Goal: Task Accomplishment & Management: Manage account settings

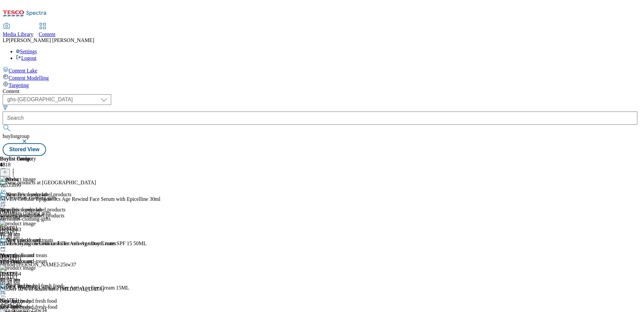
select select "ghs-[GEOGRAPHIC_DATA]"
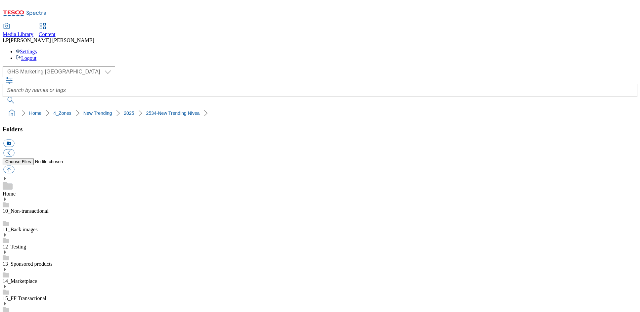
select select "flare-ghs-mktg"
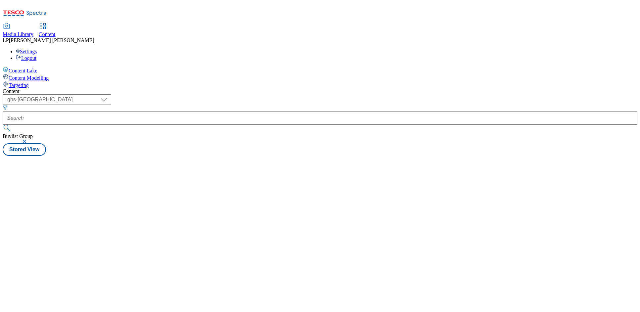
select select "ghs-uk"
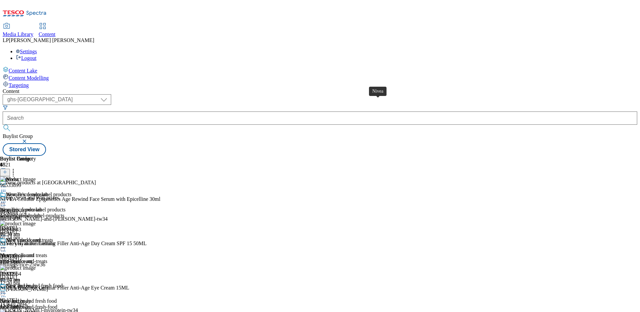
click at [19, 176] on span "Nivea" at bounding box center [12, 179] width 13 height 7
click at [7, 184] on icon at bounding box center [3, 187] width 7 height 7
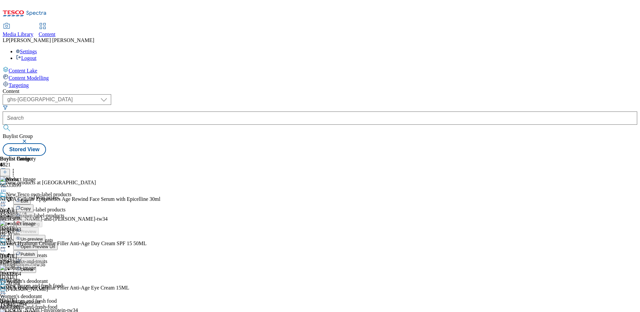
click at [55, 244] on span "Open Preview Url" at bounding box center [38, 246] width 34 height 5
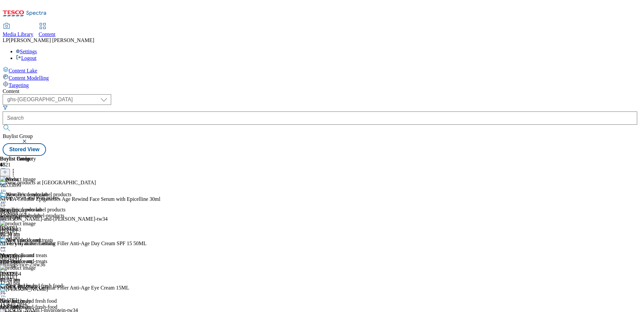
click at [7, 184] on icon at bounding box center [3, 187] width 7 height 7
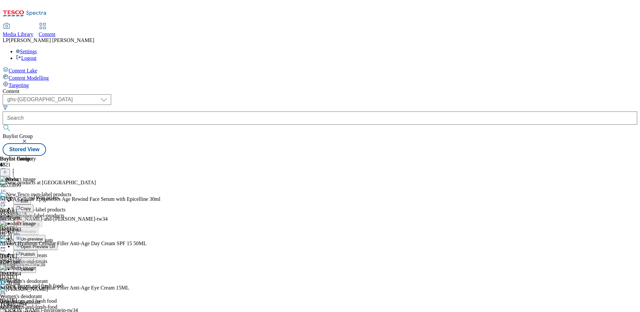
click at [28, 198] on span "Edit" at bounding box center [25, 200] width 8 height 5
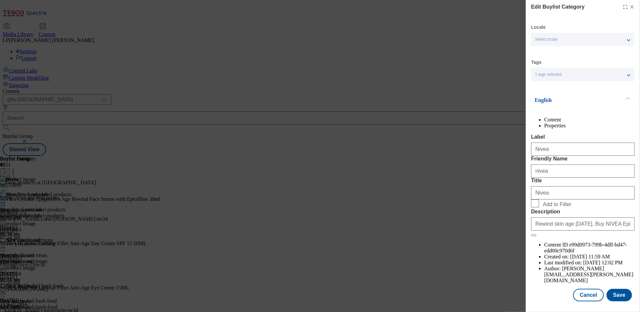
scroll to position [18, 0]
click at [572, 194] on form "Label Nivea Friendly Name nivea Title Nivea Add to Filter Description Rewind sk…" at bounding box center [583, 185] width 104 height 103
click at [587, 289] on button "Cancel" at bounding box center [588, 295] width 30 height 13
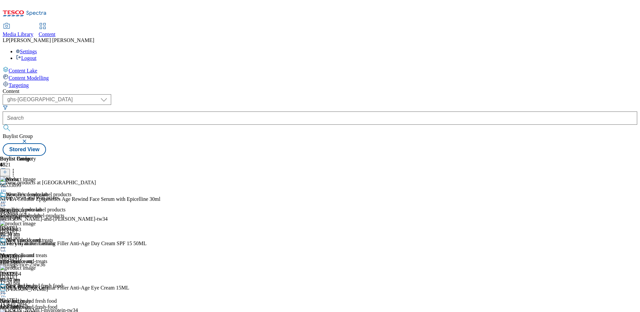
scroll to position [0, 0]
click at [7, 184] on icon at bounding box center [3, 187] width 7 height 7
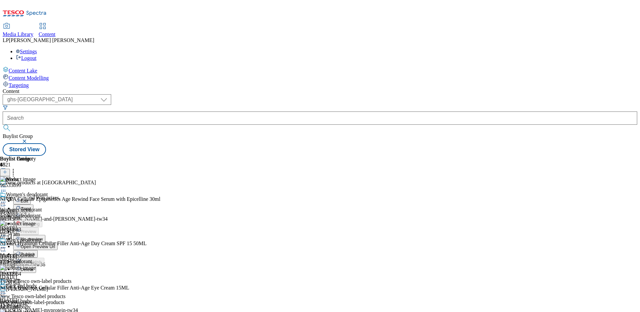
click at [28, 198] on span "Edit" at bounding box center [25, 200] width 8 height 5
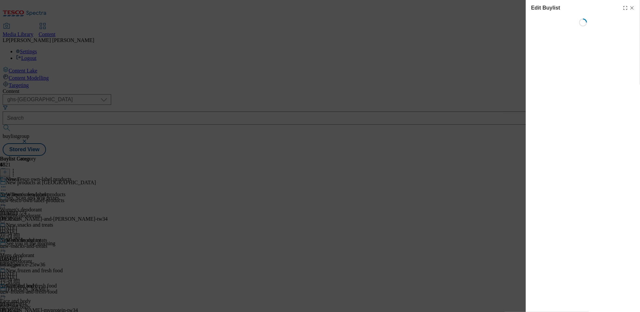
select select "evergreen"
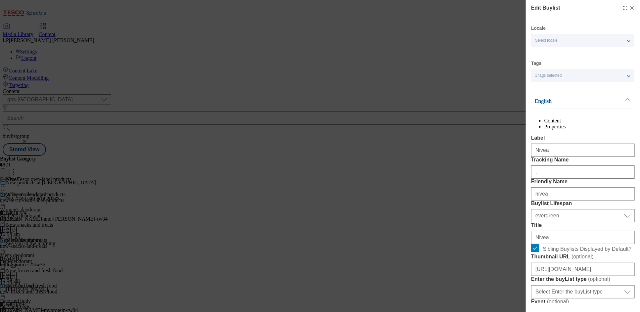
select select "Banner"
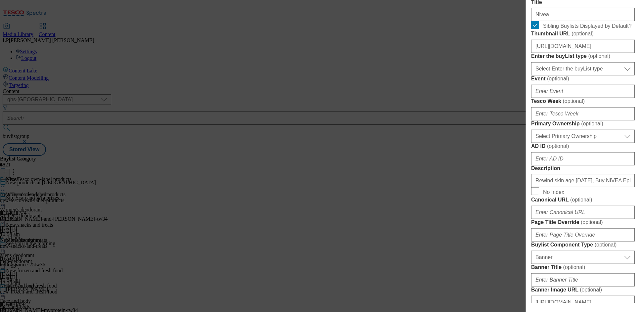
scroll to position [445, 0]
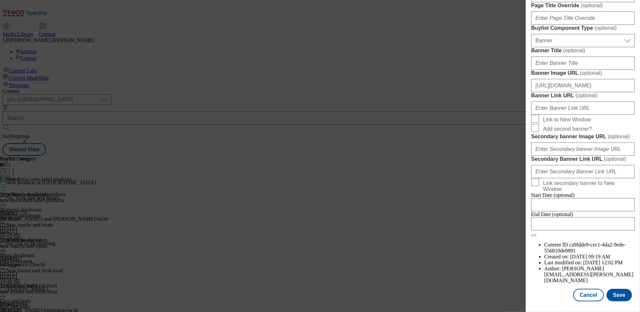
click at [451, 36] on div "Edit Buylist Locale Select locale English Welsh Tags 1 tags selected fnf market…" at bounding box center [320, 156] width 640 height 312
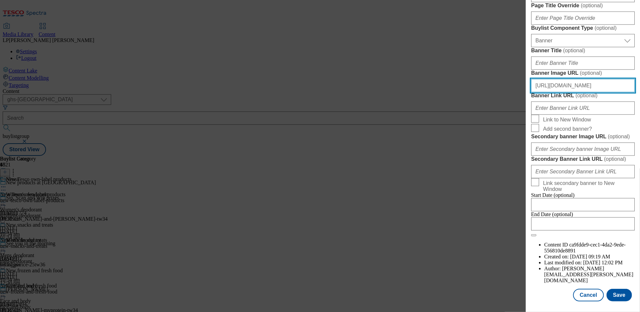
click at [571, 92] on input "https://digitalcontent.api.tesco.com/v2/media/ghs-mktg/f08a21db-53e1-4150-8a95-…" at bounding box center [583, 85] width 104 height 13
paste input "24ebe24b-9837-4a1c-a983-3e756f996482/2534-WF-542650-New-Trending-"
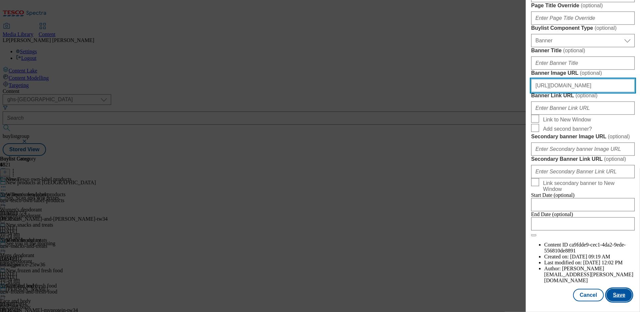
type input "https://digitalcontent.api.tesco.com/v2/media/ghs-mktg/24ebe24b-9837-4a1c-a983-…"
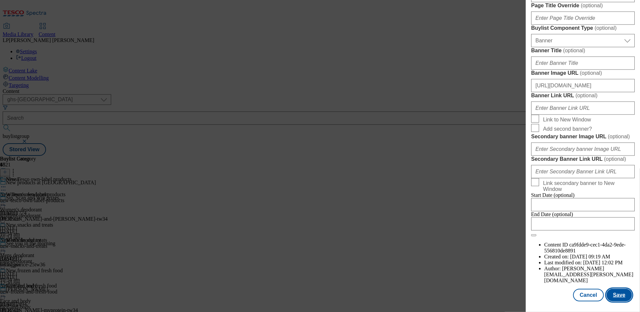
click at [612, 289] on button "Save" at bounding box center [618, 295] width 25 height 13
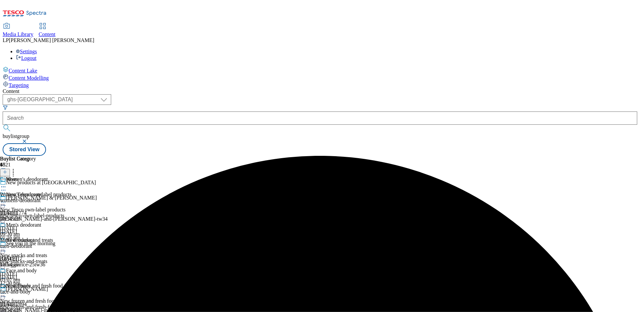
click at [7, 184] on icon at bounding box center [3, 187] width 7 height 7
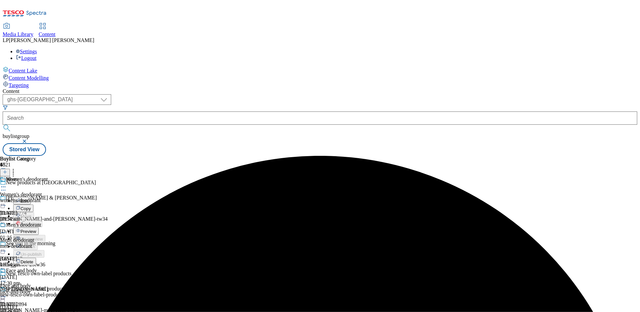
click at [71, 227] on li "Preview" at bounding box center [42, 231] width 58 height 8
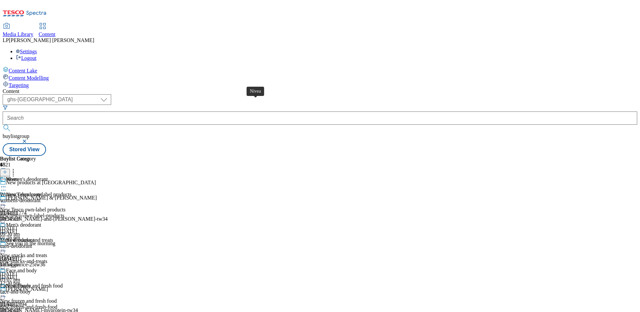
click at [19, 176] on div "Nivea" at bounding box center [12, 179] width 13 height 6
click at [4, 187] on circle at bounding box center [3, 187] width 1 height 1
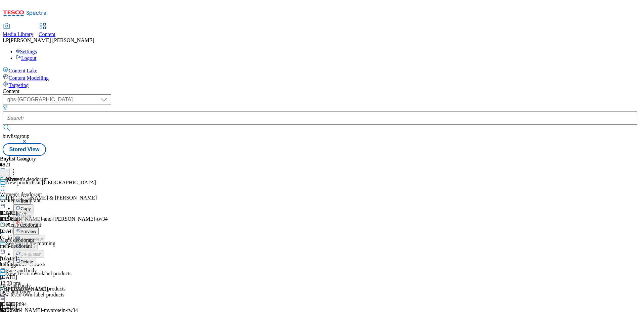
click at [36, 229] on span "Preview" at bounding box center [29, 231] width 16 height 5
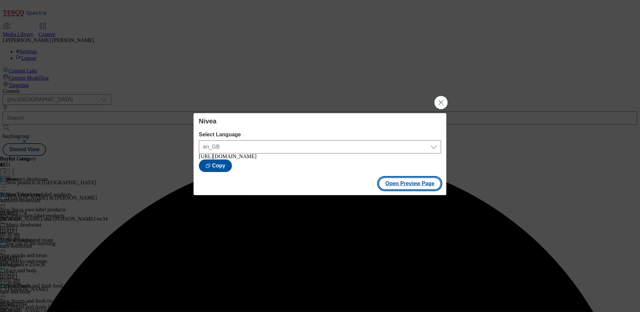
click at [423, 184] on button "Open Preview Page" at bounding box center [409, 183] width 63 height 13
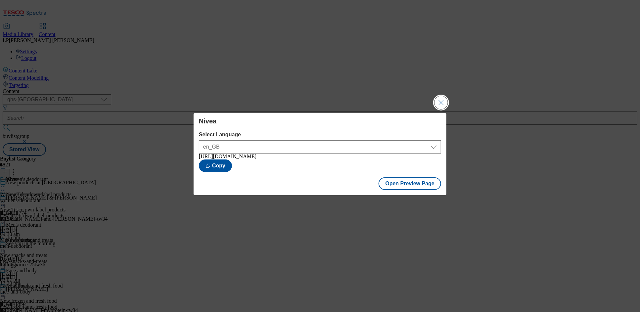
click at [442, 103] on button "Close Modal" at bounding box center [440, 102] width 13 height 13
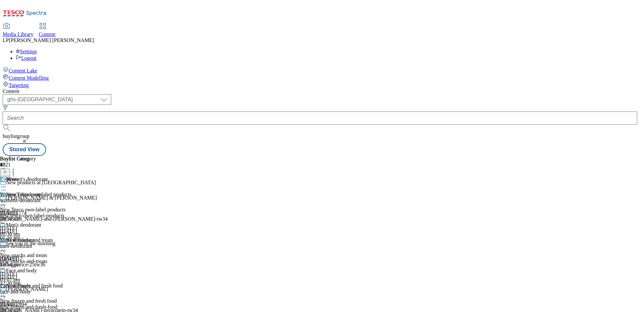
scroll to position [63, 0]
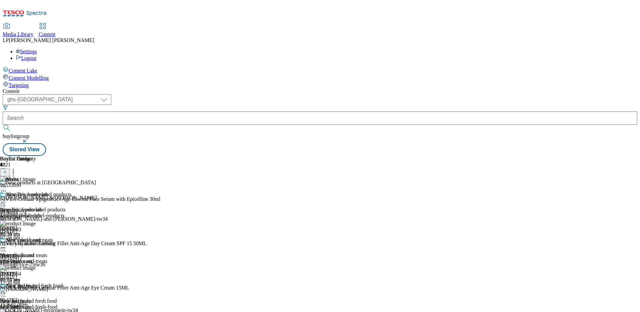
click at [7, 290] on icon at bounding box center [3, 293] width 7 height 7
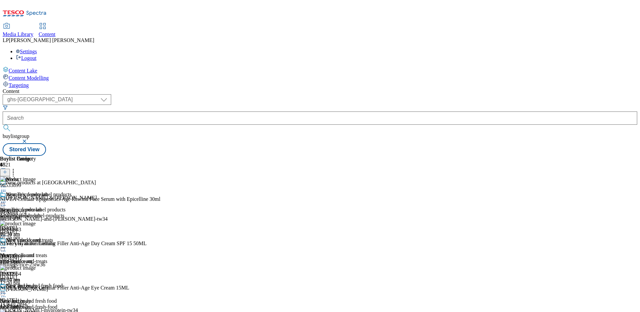
scroll to position [134, 0]
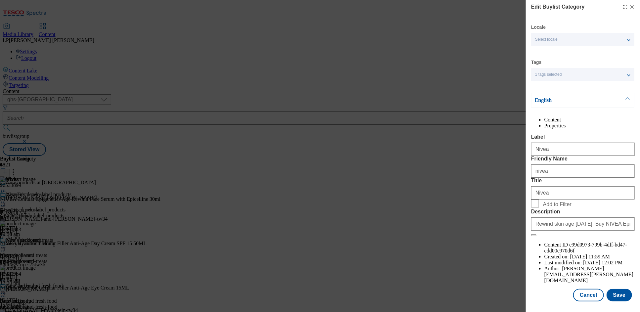
scroll to position [18, 0]
click at [616, 291] on button "Save" at bounding box center [618, 295] width 25 height 13
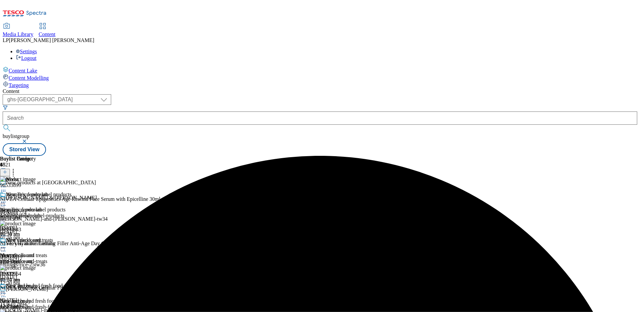
scroll to position [3, 0]
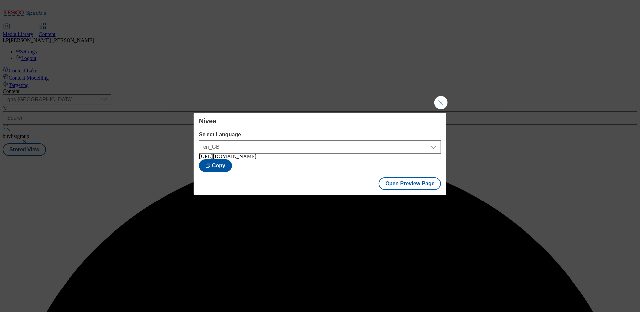
scroll to position [0, 0]
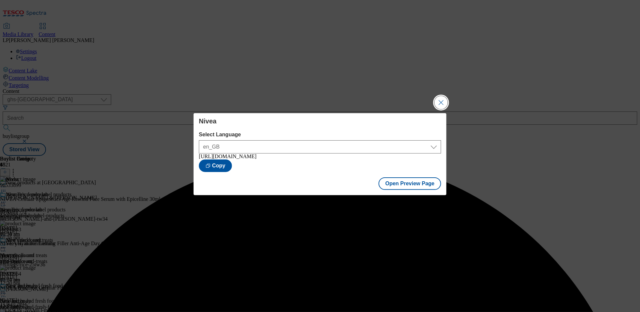
click at [439, 101] on button "Close Modal" at bounding box center [440, 102] width 13 height 13
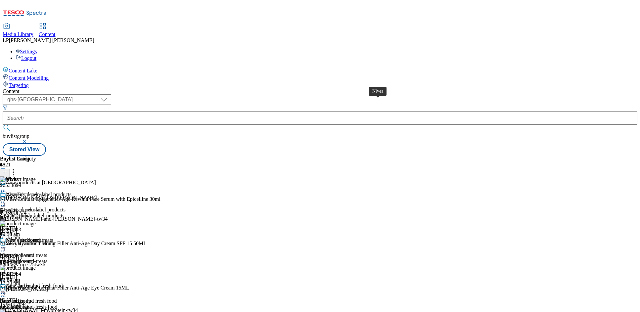
click at [19, 176] on span "Nivea" at bounding box center [12, 179] width 13 height 7
click at [160, 202] on div at bounding box center [80, 202] width 160 height 0
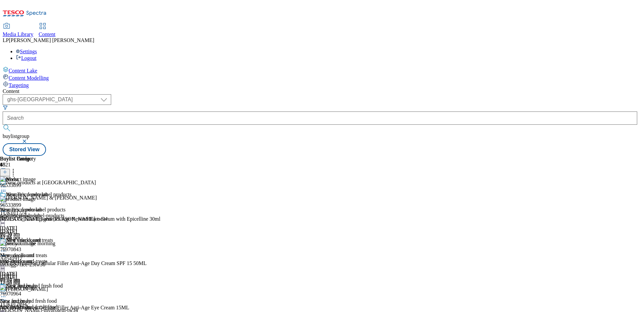
click at [160, 266] on div at bounding box center [80, 266] width 160 height 0
click at [7, 208] on icon at bounding box center [3, 211] width 7 height 7
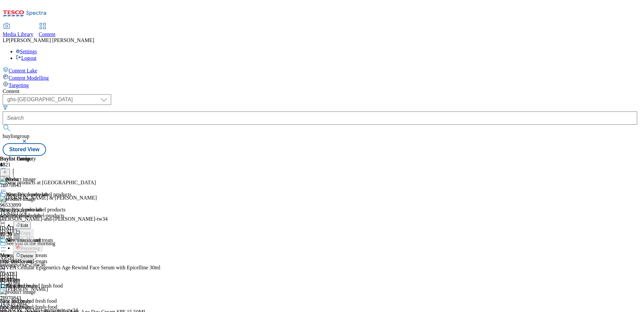
click at [48, 213] on div "womens-deodorant" at bounding box center [24, 216] width 48 height 6
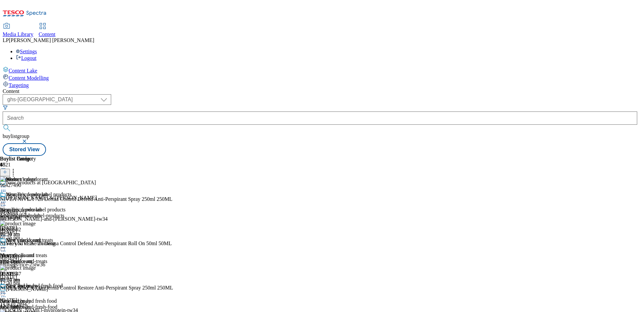
click at [7, 199] on icon at bounding box center [3, 202] width 7 height 7
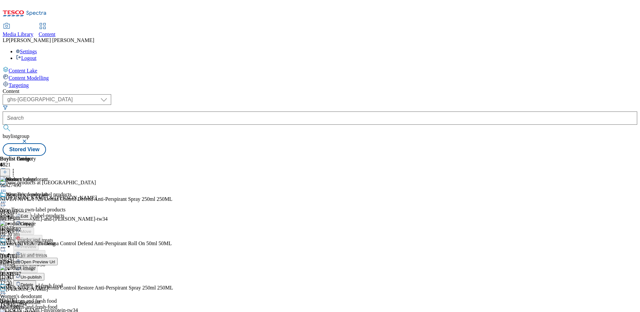
click at [55, 259] on span "Open Preview Url" at bounding box center [38, 261] width 34 height 5
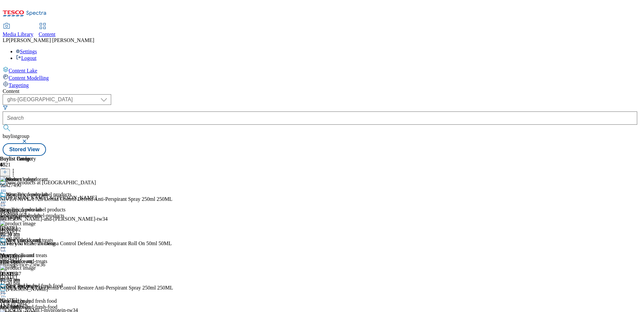
click at [7, 199] on icon at bounding box center [3, 202] width 7 height 7
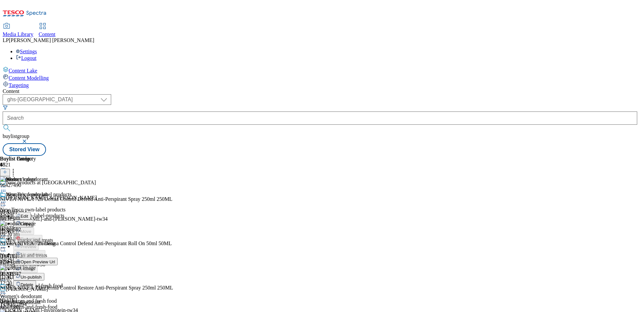
click at [58, 299] on div "womens-deodorant" at bounding box center [29, 302] width 58 height 6
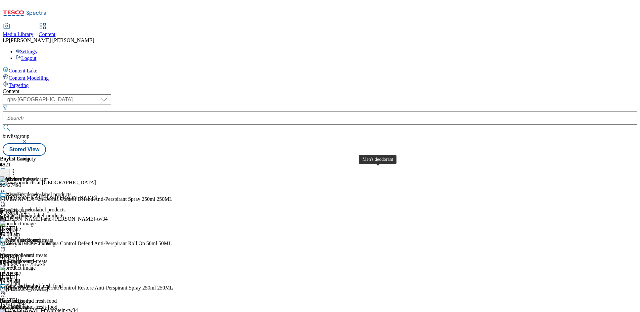
scroll to position [63, 0]
click at [19, 176] on div "Nivea" at bounding box center [12, 179] width 13 height 6
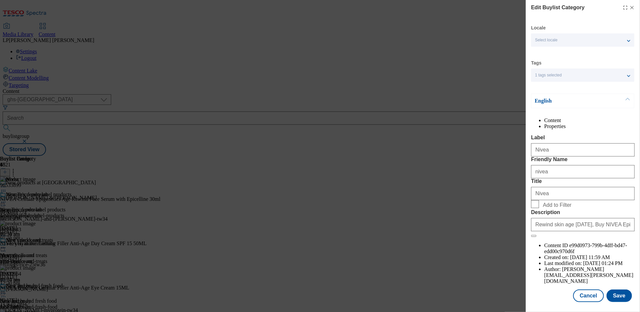
scroll to position [0, 0]
click at [606, 208] on span "Add to Filter" at bounding box center [587, 204] width 89 height 8
click at [539, 208] on input "Add to Filter" at bounding box center [535, 204] width 8 height 8
click at [535, 207] on input "Add to Filter" at bounding box center [535, 203] width 8 height 8
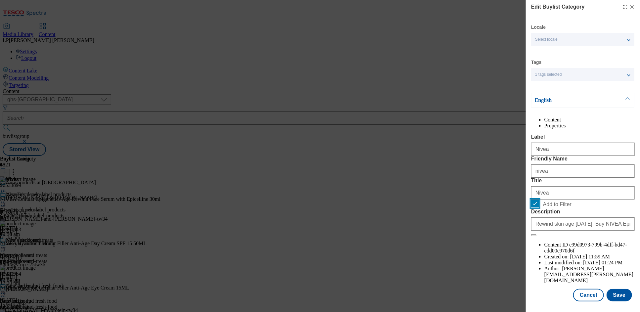
checkbox input "false"
click at [578, 289] on button "Cancel" at bounding box center [588, 295] width 30 height 13
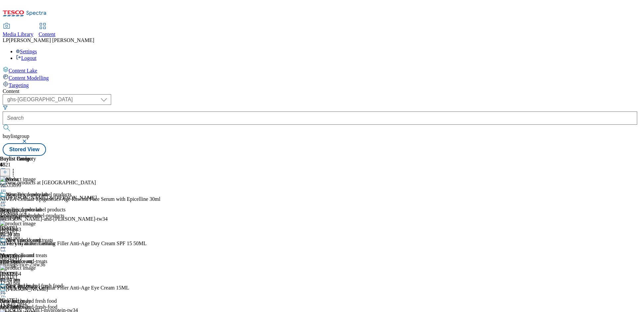
scroll to position [0, 0]
click at [7, 184] on icon at bounding box center [3, 187] width 7 height 7
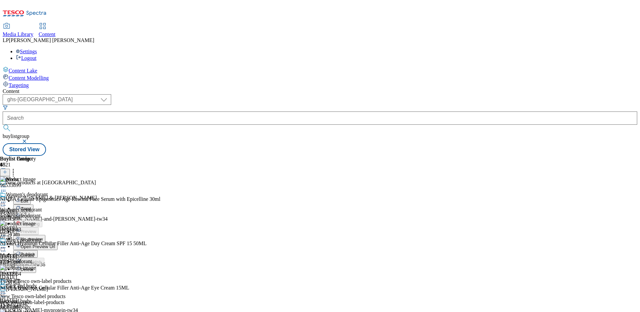
click at [31, 197] on button "Edit" at bounding box center [22, 201] width 18 height 8
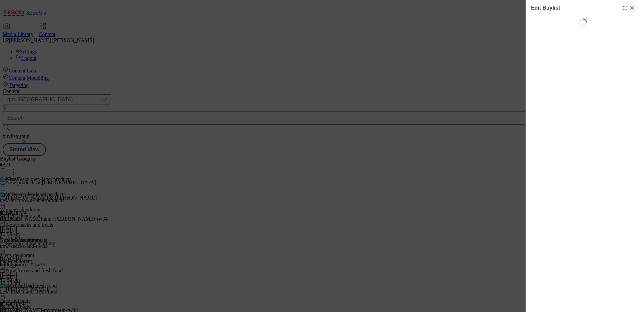
select select "evergreen"
select select "Banner"
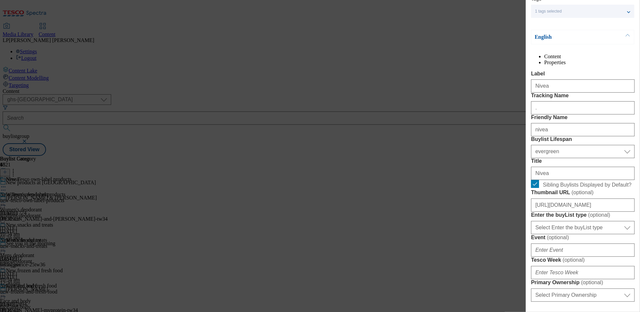
scroll to position [141, 0]
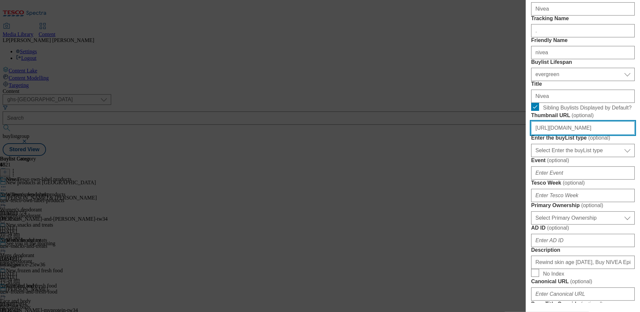
click at [572, 135] on input "https://digitalcontent.api.tesco.com/v2/media/ghs-mktg/42ae3096-004e-4025-ab8f-…" at bounding box center [583, 127] width 104 height 13
drag, startPoint x: 579, startPoint y: 207, endPoint x: 583, endPoint y: 208, distance: 3.7
click at [580, 135] on input "https://digitalcontent.api.tesco.com/v2/media/ghs-mktg/42ae3096-004e-4025-ab8f-…" at bounding box center [583, 127] width 104 height 13
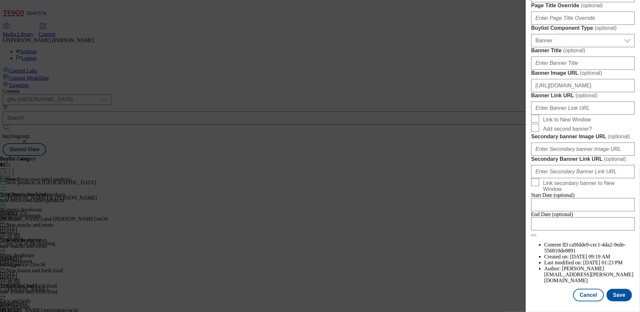
scroll to position [690, 0]
click at [612, 290] on button "Save" at bounding box center [618, 295] width 25 height 13
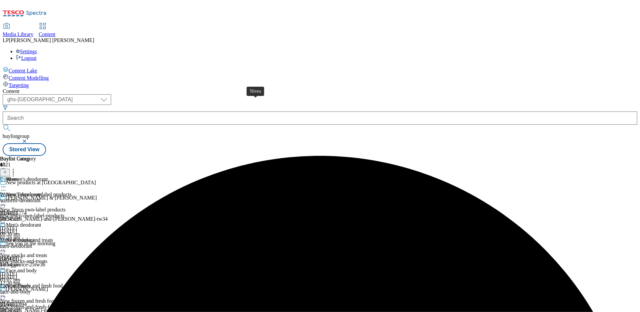
click at [19, 176] on span "Nivea" at bounding box center [12, 179] width 13 height 7
click at [7, 184] on icon at bounding box center [3, 187] width 7 height 7
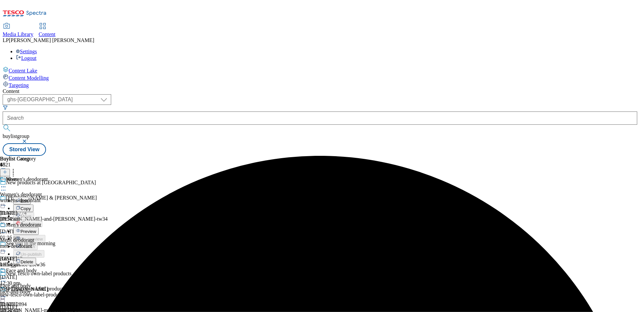
click at [36, 229] on span "Preview" at bounding box center [29, 231] width 16 height 5
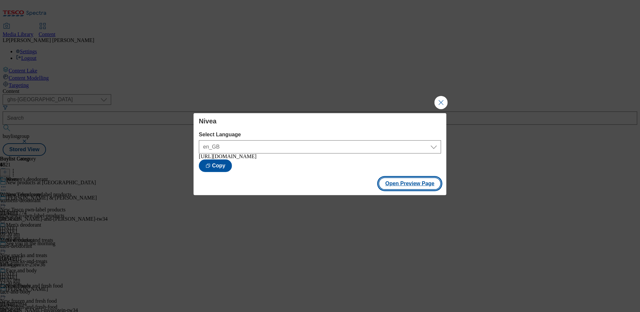
click at [417, 186] on button "Open Preview Page" at bounding box center [409, 183] width 63 height 13
click at [442, 99] on button "Close Modal" at bounding box center [440, 102] width 13 height 13
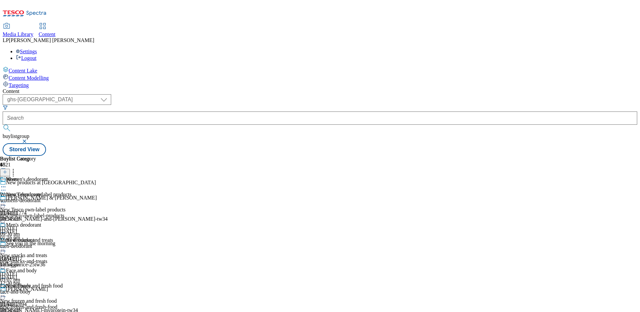
scroll to position [63, 0]
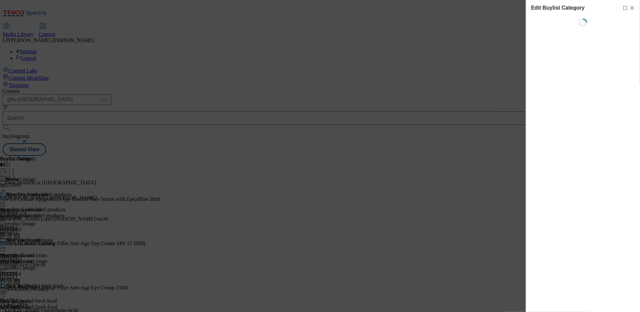
scroll to position [0, 0]
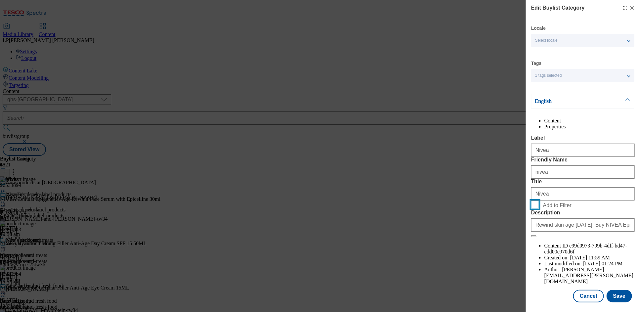
click at [538, 208] on input "Add to Filter" at bounding box center [535, 204] width 8 height 8
checkbox input "true"
click at [615, 291] on button "Save" at bounding box center [618, 295] width 25 height 13
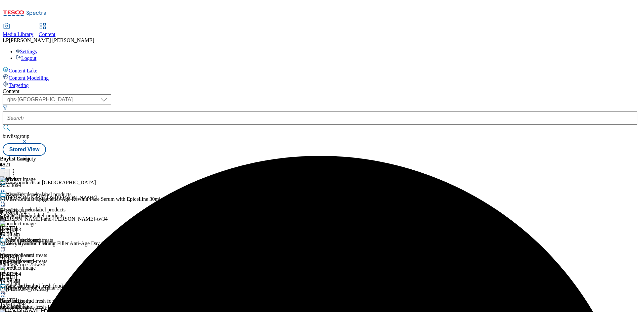
click at [7, 184] on icon at bounding box center [3, 187] width 7 height 7
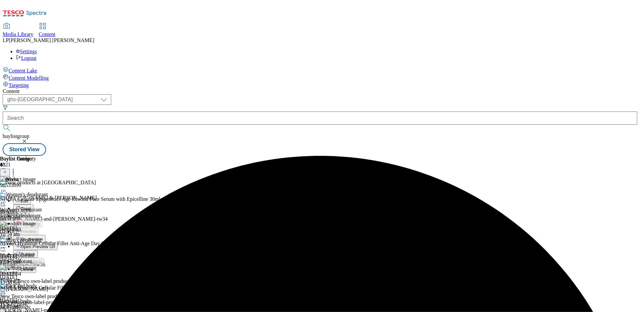
click at [55, 244] on span "Open Preview Url" at bounding box center [38, 246] width 34 height 5
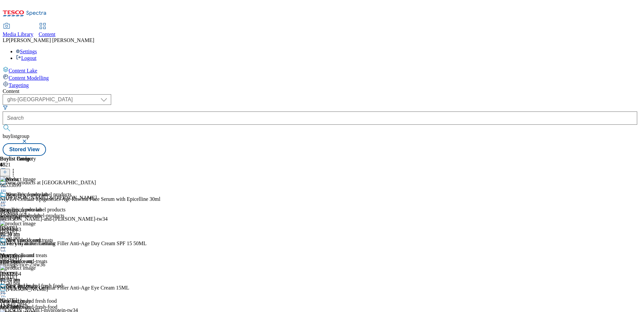
scroll to position [63, 0]
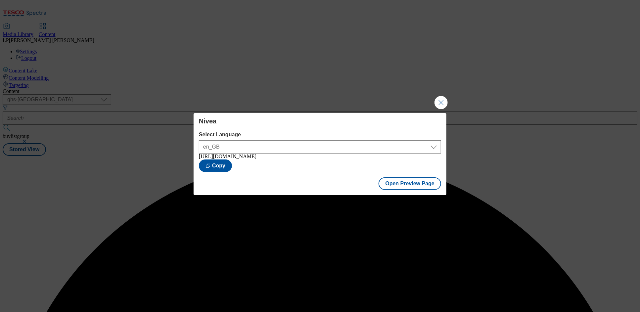
scroll to position [0, 0]
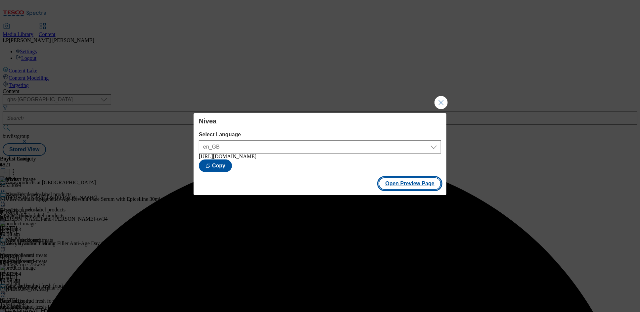
click at [404, 183] on button "Open Preview Page" at bounding box center [409, 183] width 63 height 13
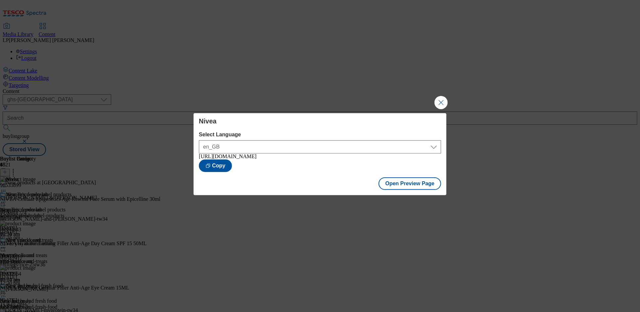
click at [424, 132] on label "Select Language" at bounding box center [320, 135] width 242 height 6
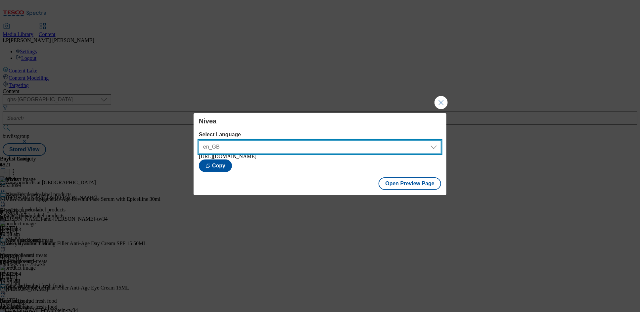
click at [424, 140] on select "en_GB" at bounding box center [320, 146] width 242 height 13
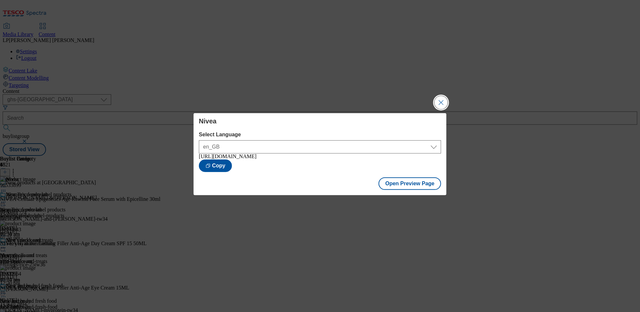
click at [442, 102] on button "Close Modal" at bounding box center [440, 102] width 13 height 13
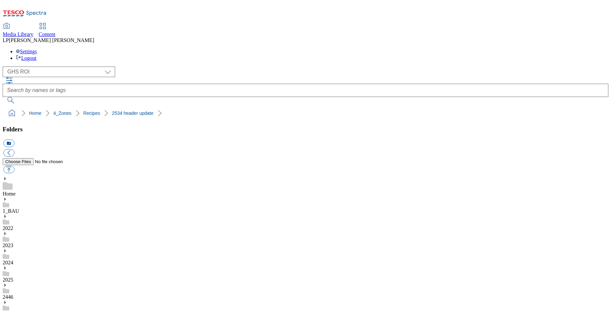
select select "flare-ghs-roi"
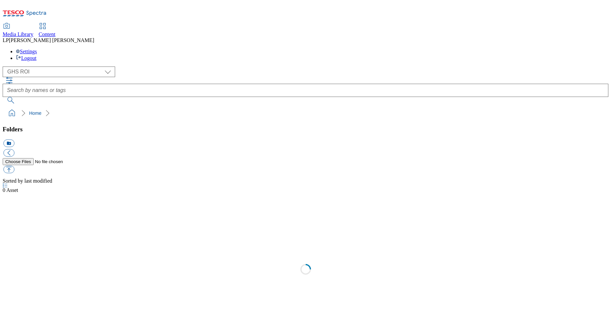
select select "flare-ghs-roi"
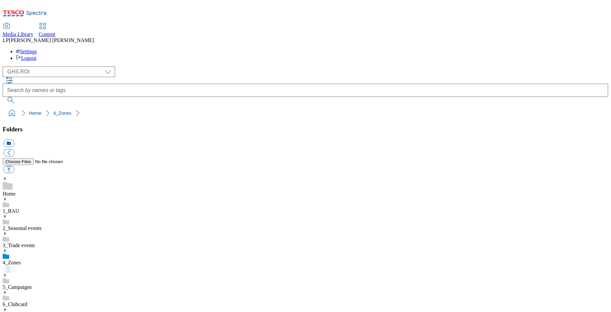
click at [6, 197] on use at bounding box center [5, 198] width 2 height 3
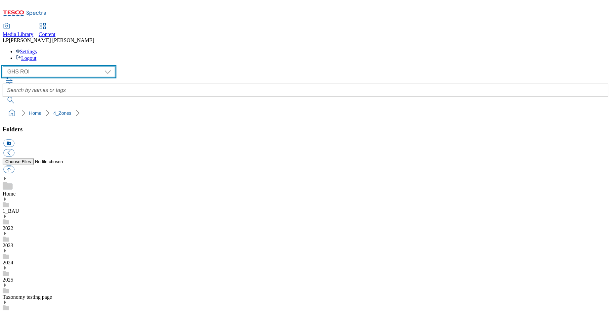
click at [24, 66] on select "Clubcard Marketing Demo Dotcom UK Emails GHS Marketing UK GHS Product UK GHS RO…" at bounding box center [59, 71] width 112 height 11
select select "flare-ghs-mktg"
click at [4, 66] on select "Clubcard Marketing Demo Dotcom UK Emails GHS Marketing UK GHS Product UK GHS RO…" at bounding box center [59, 71] width 112 height 11
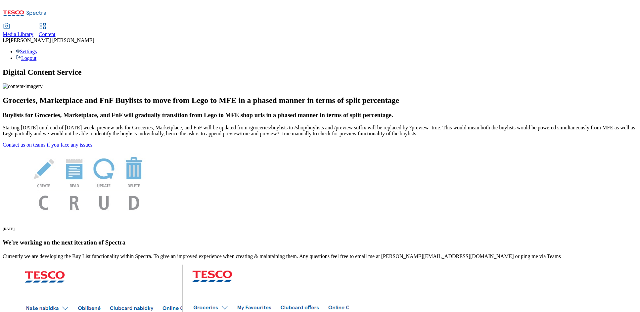
click at [47, 22] on icon at bounding box center [43, 26] width 8 height 8
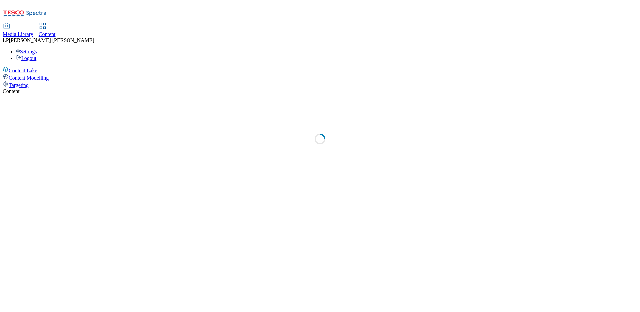
select select "phones-[GEOGRAPHIC_DATA]"
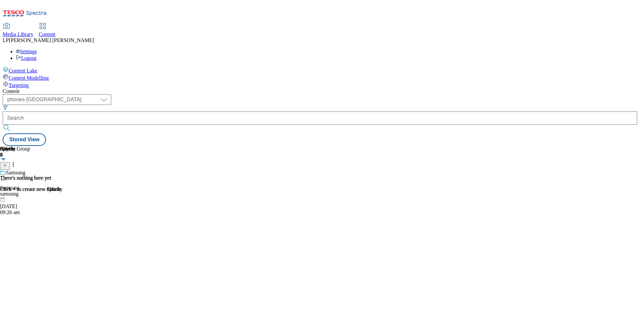
click at [311, 94] on div "( optional ) dotcom-cz dotcom-hu dotcom-sk fnf-uk ghs-roi ghs-uk group-comms ig…" at bounding box center [320, 120] width 634 height 52
click at [33, 31] on span "Media Library" at bounding box center [18, 34] width 31 height 6
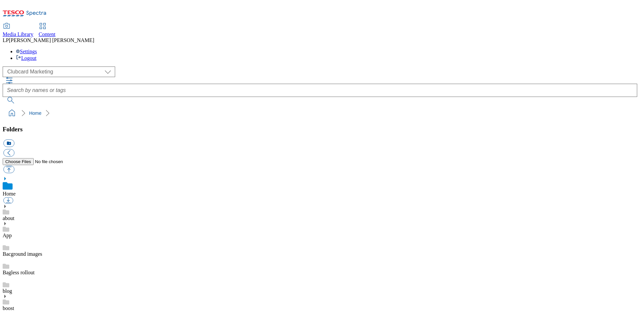
scroll to position [0, 0]
click at [7, 204] on icon at bounding box center [5, 206] width 5 height 5
click at [7, 307] on icon at bounding box center [5, 309] width 5 height 5
click at [125, 66] on div "( optional ) Clubcard Marketing Demo Dotcom UK Emails GHS Marketing UK GHS Prod…" at bounding box center [320, 71] width 634 height 11
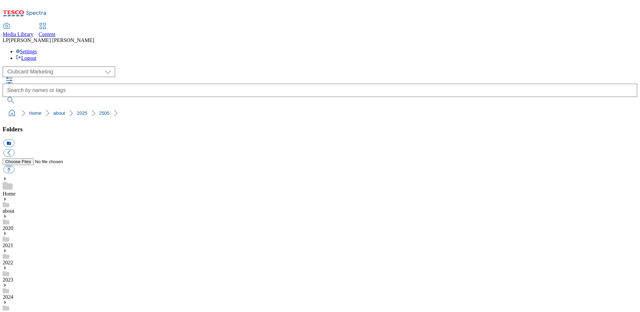
click at [7, 197] on icon at bounding box center [5, 199] width 5 height 5
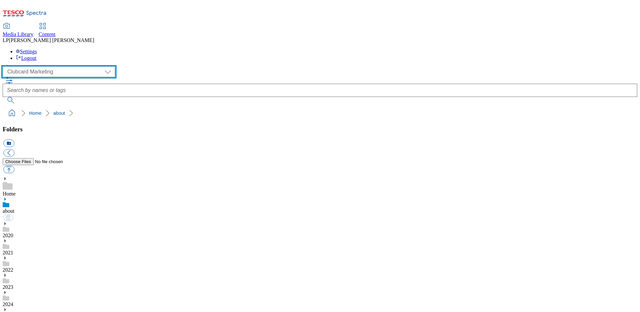
click at [40, 66] on select "Clubcard Marketing Demo Dotcom [GEOGRAPHIC_DATA] Emails GHS Marketing UK GHS Pr…" at bounding box center [59, 71] width 112 height 11
click at [4, 66] on select "Clubcard Marketing Demo Dotcom [GEOGRAPHIC_DATA] Emails GHS Marketing UK GHS Pr…" at bounding box center [59, 71] width 112 height 11
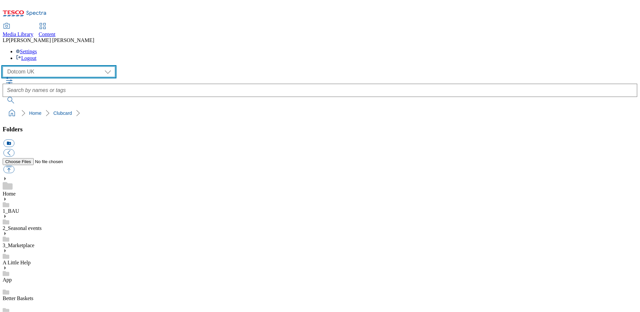
click at [56, 66] on select "Clubcard Marketing Demo Dotcom [GEOGRAPHIC_DATA] Emails GHS Marketing UK GHS Pr…" at bounding box center [59, 71] width 112 height 11
click at [4, 66] on select "Clubcard Marketing Demo Dotcom [GEOGRAPHIC_DATA] Emails GHS Marketing UK GHS Pr…" at bounding box center [59, 71] width 112 height 11
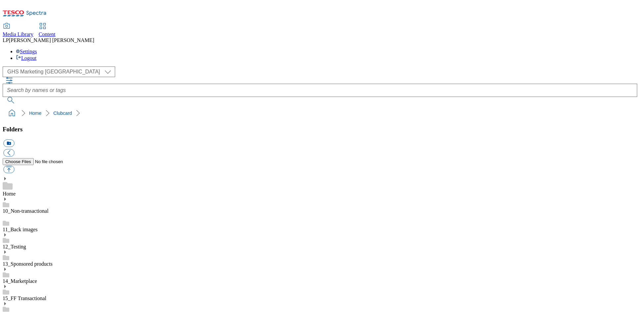
click at [7, 197] on icon at bounding box center [5, 199] width 5 height 5
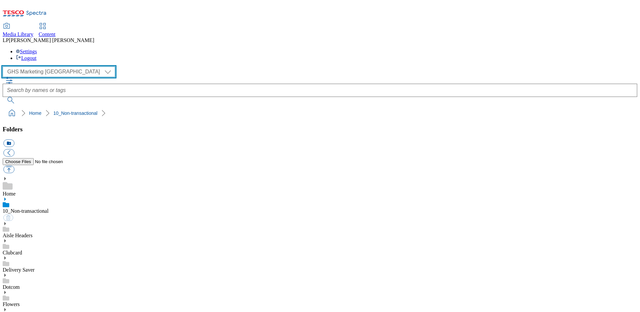
click at [36, 66] on select "Clubcard Marketing Demo Dotcom [GEOGRAPHIC_DATA] Emails GHS Marketing UK GHS Pr…" at bounding box center [59, 71] width 112 height 11
click at [4, 66] on select "Clubcard Marketing Demo Dotcom [GEOGRAPHIC_DATA] Emails GHS Marketing UK GHS Pr…" at bounding box center [59, 71] width 112 height 11
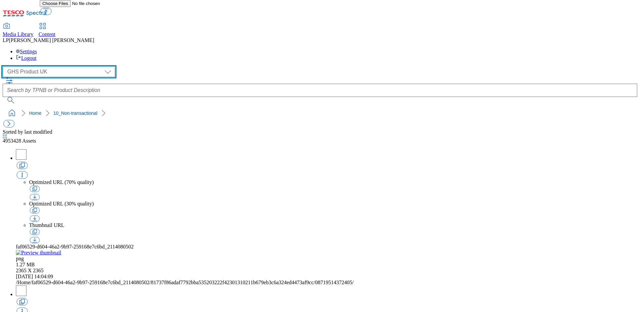
click at [47, 66] on select "Clubcard Marketing Demo Dotcom UK Emails GHS Marketing UK GHS Product UK GHS RO…" at bounding box center [59, 71] width 112 height 11
select select "flare-ghs-mktg"
click at [4, 66] on select "Clubcard Marketing Demo Dotcom UK Emails GHS Marketing UK GHS Product UK GHS RO…" at bounding box center [59, 71] width 112 height 11
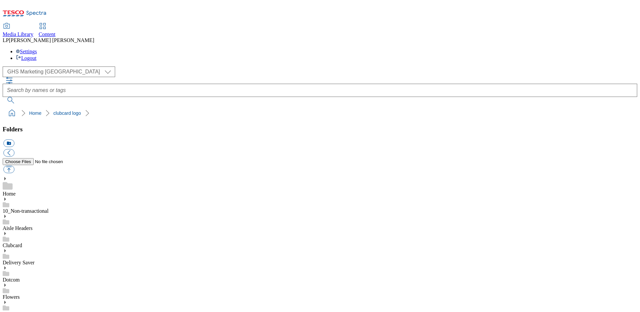
scroll to position [44, 0]
click at [7, 176] on icon at bounding box center [5, 178] width 5 height 5
click at [6, 177] on use at bounding box center [5, 178] width 2 height 3
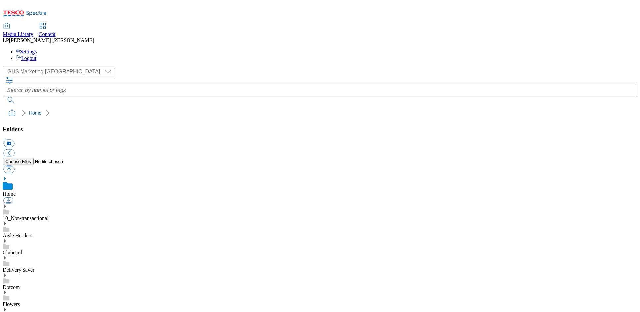
click at [144, 66] on div "( optional ) Clubcard Marketing Demo Dotcom UK Emails GHS Marketing UK GHS Prod…" at bounding box center [320, 71] width 634 height 11
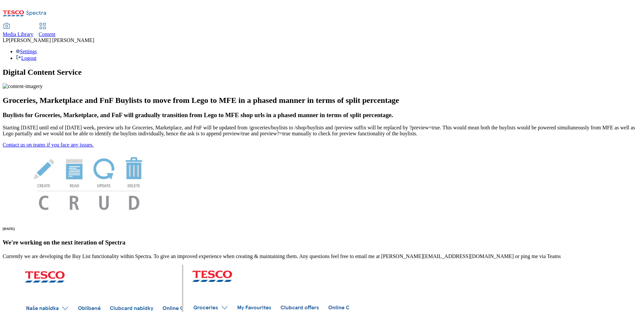
click at [56, 31] on span "Content" at bounding box center [47, 34] width 17 height 6
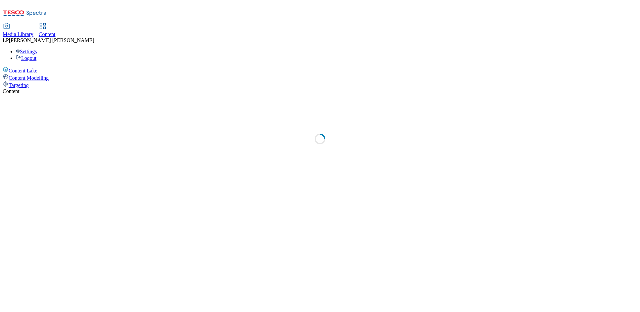
select select "phones-[GEOGRAPHIC_DATA]"
click at [33, 31] on span "Media Library" at bounding box center [18, 34] width 31 height 6
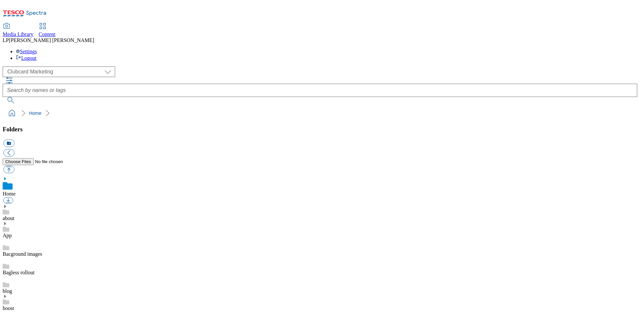
scroll to position [1, 0]
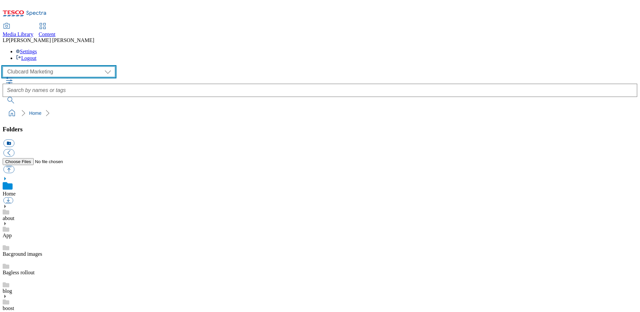
click at [46, 66] on select "Clubcard Marketing Demo Dotcom [GEOGRAPHIC_DATA] Emails GHS Marketing UK GHS Pr…" at bounding box center [59, 71] width 112 height 11
click at [4, 66] on select "Clubcard Marketing Demo Dotcom [GEOGRAPHIC_DATA] Emails GHS Marketing UK GHS Pr…" at bounding box center [59, 71] width 112 height 11
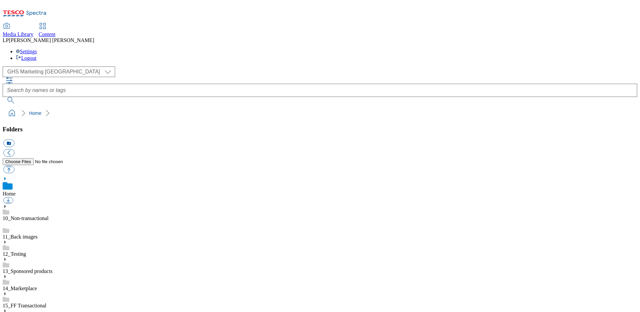
click at [46, 66] on div "( optional ) Clubcard Marketing Demo Dotcom [GEOGRAPHIC_DATA] Emails GHS Market…" at bounding box center [320, 71] width 634 height 11
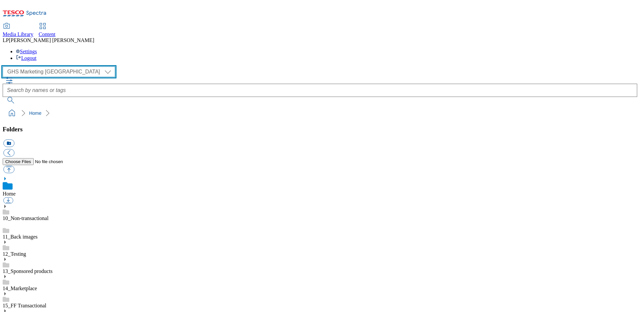
click at [46, 66] on select "Clubcard Marketing Demo Dotcom [GEOGRAPHIC_DATA] Emails GHS Marketing UK GHS Pr…" at bounding box center [59, 71] width 112 height 11
select select "flare-clubcard-mktg"
click at [4, 66] on select "Clubcard Marketing Demo Dotcom [GEOGRAPHIC_DATA] Emails GHS Marketing UK GHS Pr…" at bounding box center [59, 71] width 112 height 11
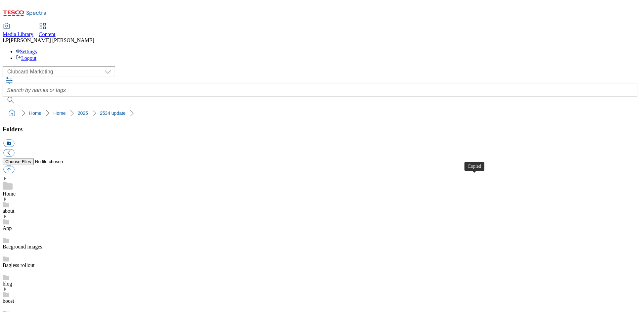
click at [56, 31] on span "Content" at bounding box center [47, 34] width 17 height 6
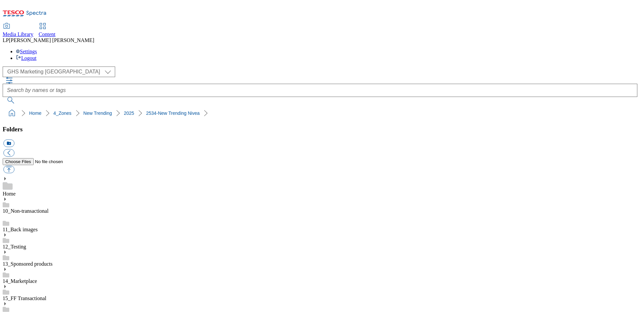
select select "flare-ghs-mktg"
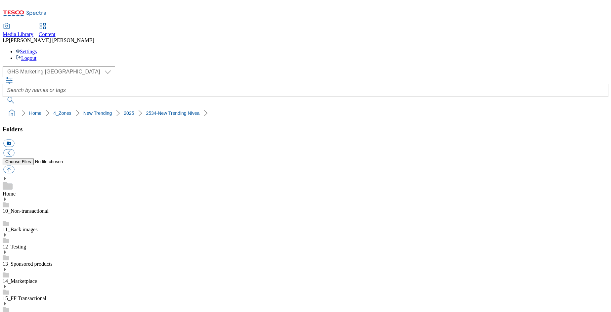
select select "flare-ghs-mktg"
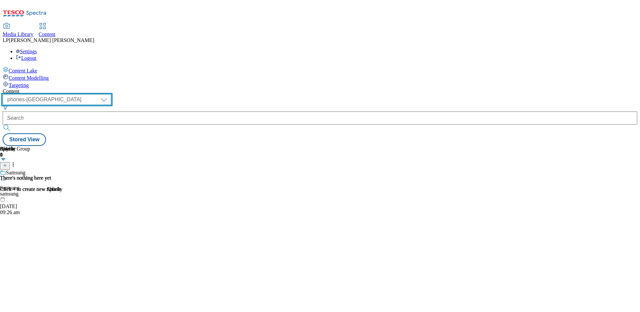
click at [108, 94] on select "dotcom-cz dotcom-hu dotcom-sk fnf-uk ghs-roi ghs-uk group-comms ighs-cz ighs-hu…" at bounding box center [57, 99] width 108 height 11
select select "ghs-uk"
click at [86, 94] on select "dotcom-cz dotcom-hu dotcom-sk fnf-uk ghs-roi ghs-uk group-comms ighs-cz ighs-hu…" at bounding box center [57, 99] width 108 height 11
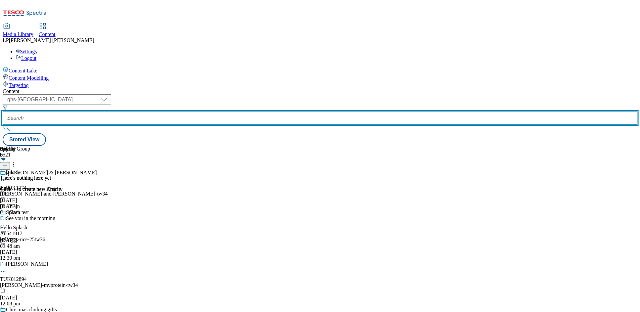
click at [198, 111] on input "text" at bounding box center [320, 117] width 634 height 13
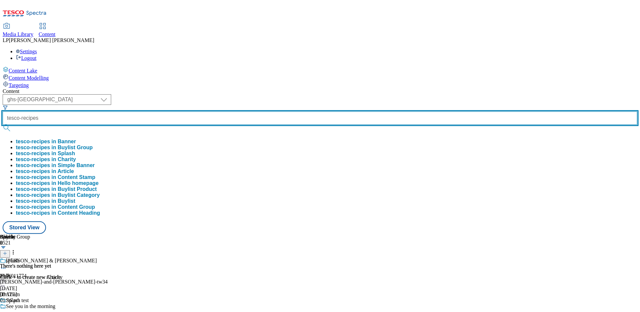
click at [3, 125] on button "submit" at bounding box center [7, 128] width 9 height 7
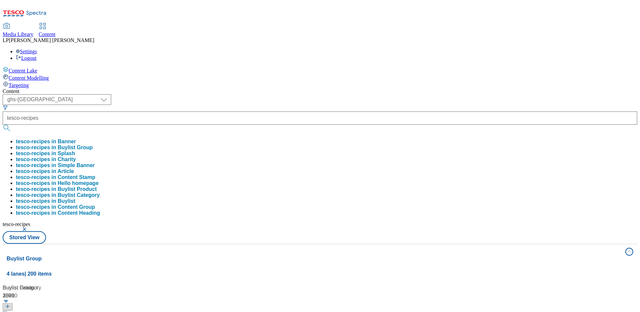
click at [162, 88] on div "Content" at bounding box center [320, 91] width 634 height 6
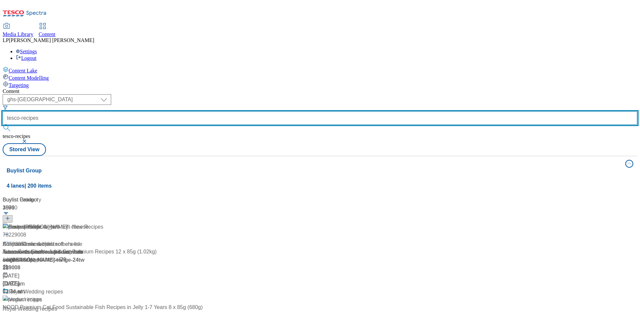
click at [211, 111] on input "tesco-recipes" at bounding box center [320, 117] width 634 height 13
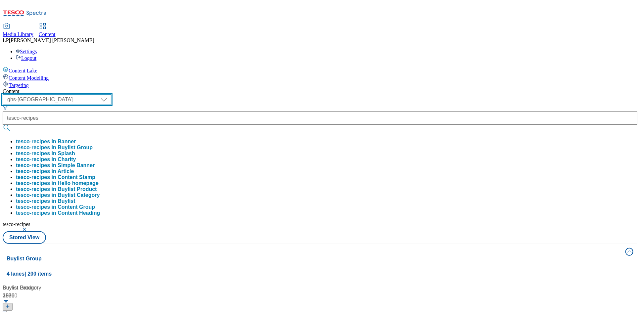
click at [111, 94] on select "dotcom-cz dotcom-hu dotcom-sk fnf-uk ghs-roi ghs-uk group-comms ighs-cz ighs-hu…" at bounding box center [57, 99] width 108 height 11
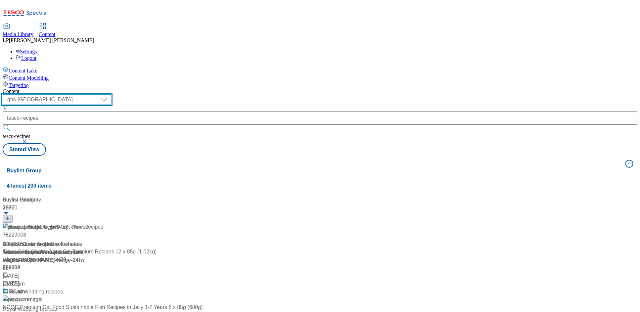
click at [86, 94] on select "dotcom-cz dotcom-hu dotcom-sk fnf-uk ghs-roi ghs-uk group-comms ighs-cz ighs-hu…" at bounding box center [57, 99] width 108 height 11
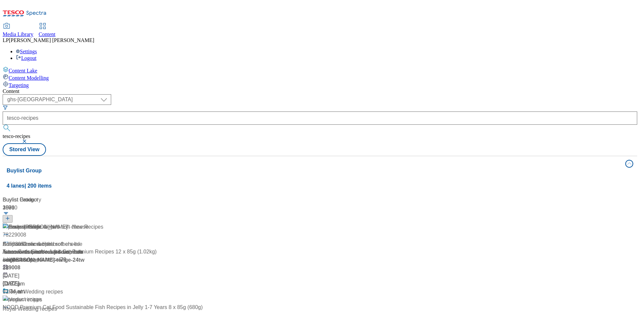
click at [224, 88] on div "Content ( optional ) dotcom-cz dotcom-hu dotcom-sk fnf-uk ghs-roi ghs-uk group-…" at bounding box center [320, 266] width 634 height 356
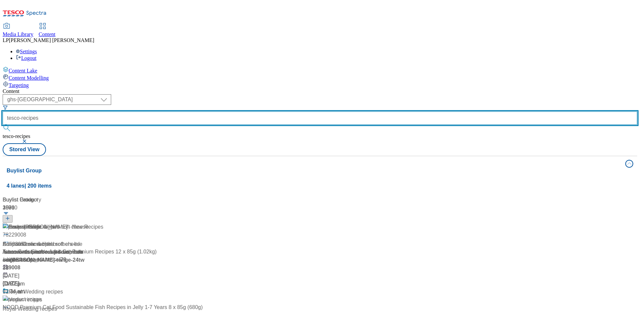
click at [218, 111] on div "tesco-recipes" at bounding box center [320, 122] width 634 height 22
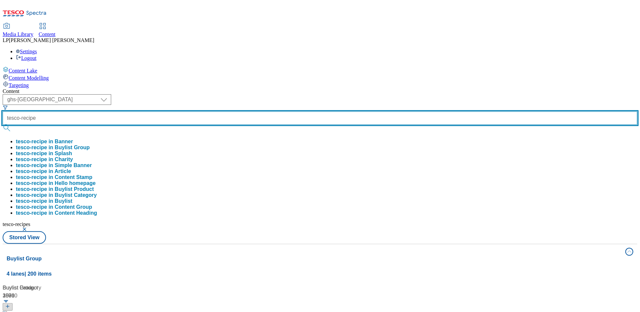
click at [3, 125] on button "submit" at bounding box center [7, 128] width 9 height 7
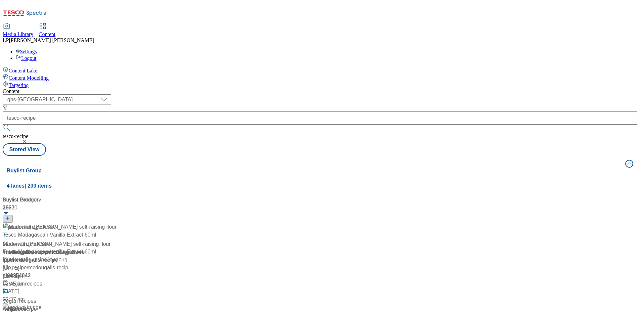
click at [190, 88] on div "Content" at bounding box center [320, 91] width 634 height 6
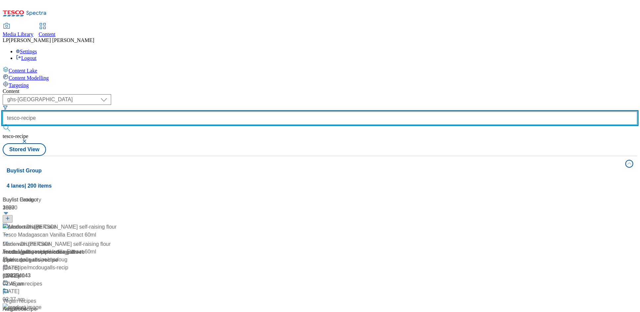
click at [204, 111] on input "tesco-recipe" at bounding box center [320, 117] width 634 height 13
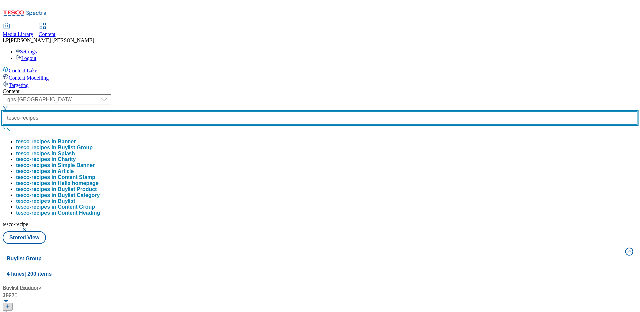
type input "tesco-recipes"
click at [3, 125] on button "submit" at bounding box center [7, 128] width 9 height 7
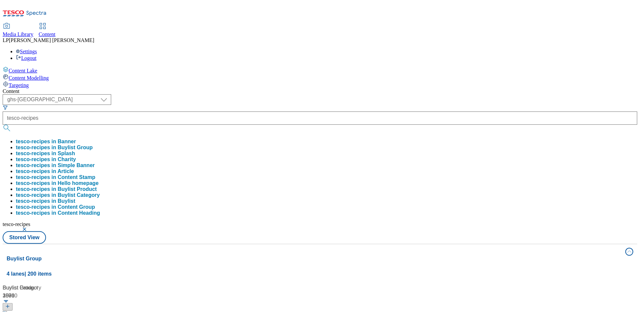
click at [145, 284] on div "Buylist Group 259 Tesco Pate - New Recipes Ad538052 samworth-brothers-ltd / sam…" at bounding box center [320, 284] width 626 height 0
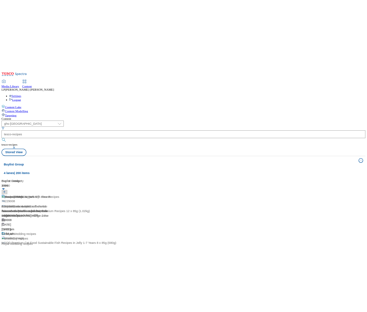
scroll to position [465, 0]
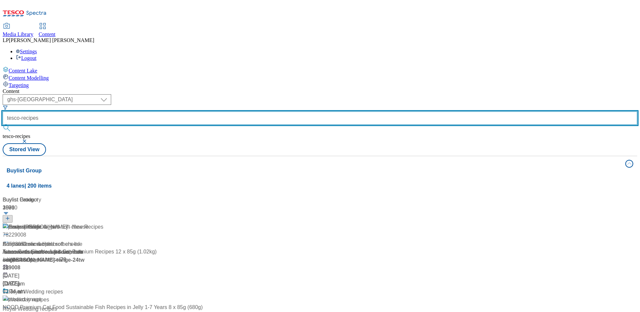
click at [212, 111] on div "tesco-recipes" at bounding box center [320, 122] width 634 height 22
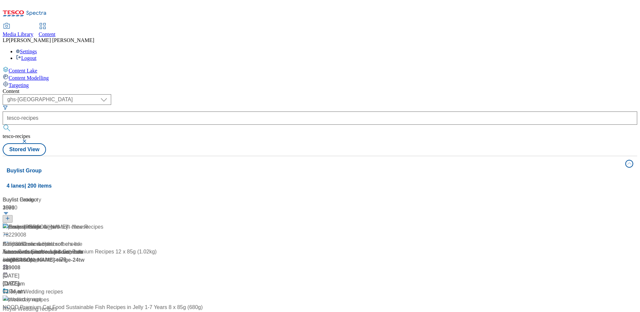
click at [28, 139] on button "button" at bounding box center [25, 141] width 7 height 4
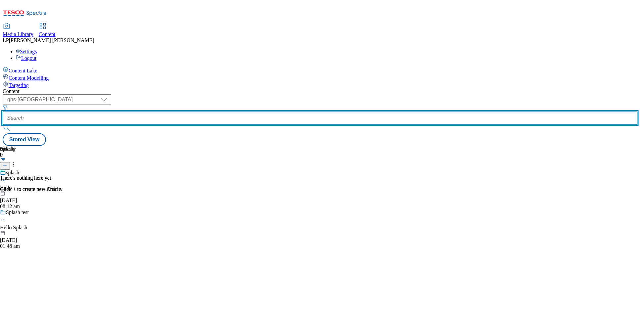
click at [194, 111] on input "text" at bounding box center [320, 117] width 634 height 13
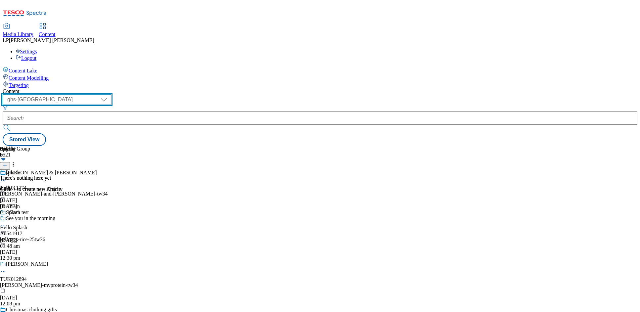
click at [111, 94] on select "dotcom-cz dotcom-hu dotcom-sk fnf-uk ghs-roi ghs-uk group-comms ighs-cz ighs-hu…" at bounding box center [57, 99] width 108 height 11
select select "ghs-roi"
click at [86, 94] on select "dotcom-cz dotcom-hu dotcom-sk fnf-uk ghs-roi ghs-uk group-comms ighs-cz ighs-hu…" at bounding box center [57, 99] width 108 height 11
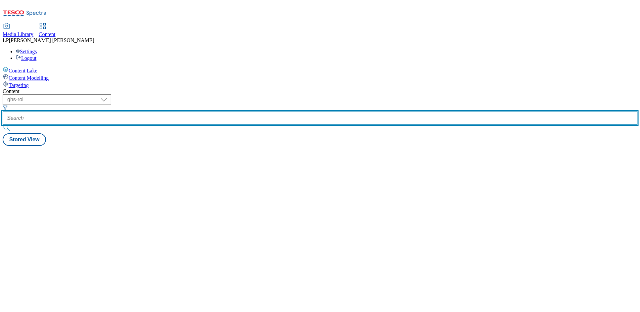
click at [186, 111] on input "text" at bounding box center [320, 117] width 634 height 13
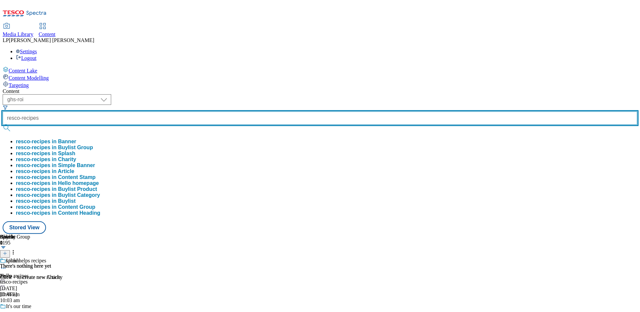
click at [3, 125] on button "submit" at bounding box center [7, 128] width 9 height 7
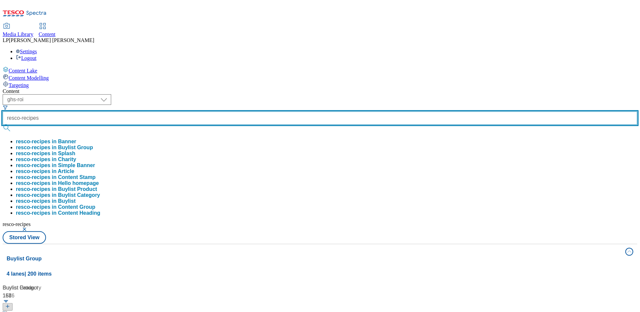
click at [179, 111] on input "resco-recipes" at bounding box center [320, 117] width 634 height 13
type input "tesco-recipes"
click at [3, 125] on button "submit" at bounding box center [7, 128] width 9 height 7
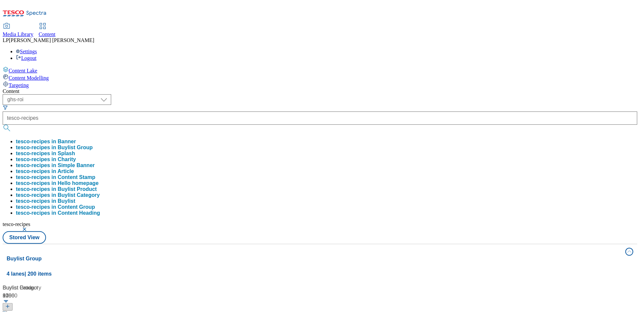
click at [261, 88] on div "Content" at bounding box center [320, 91] width 634 height 6
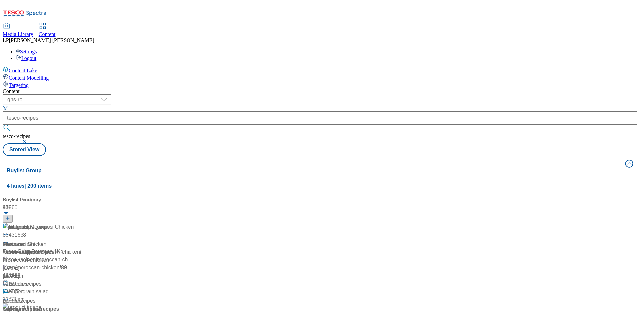
click at [85, 223] on div "Little helps recipes Tesco recipes / tesco-recipes 14 Oct 2025 10:03 am" at bounding box center [44, 251] width 83 height 57
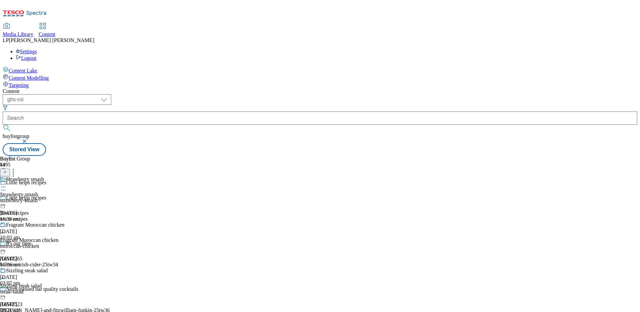
click at [7, 184] on icon at bounding box center [3, 187] width 7 height 7
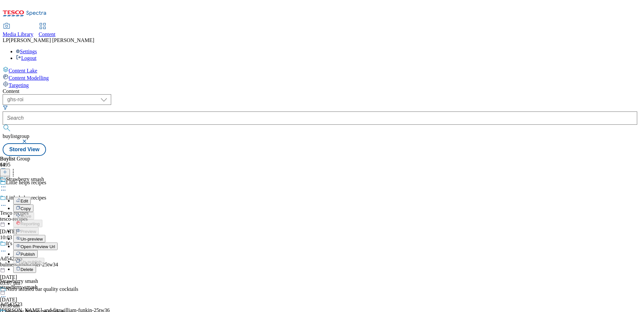
click at [55, 244] on span "Open Preview Url" at bounding box center [38, 246] width 34 height 5
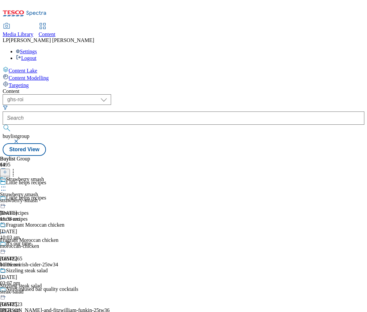
scroll to position [1804, 0]
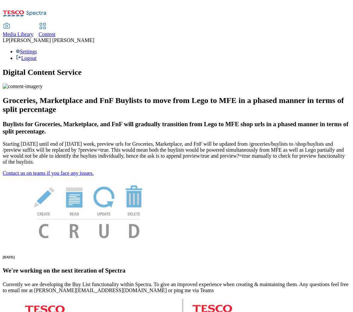
click at [33, 31] on span "Media Library" at bounding box center [18, 34] width 31 height 6
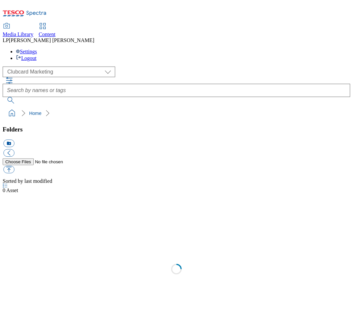
scroll to position [0, 0]
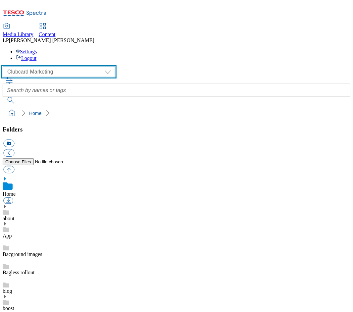
click at [27, 66] on select "Clubcard Marketing Demo Dotcom UK Emails GHS Marketing UK GHS Product UK GHS RO…" at bounding box center [59, 71] width 112 height 11
select select "flare-ghs-roi"
click at [4, 66] on select "Clubcard Marketing Demo Dotcom UK Emails GHS Marketing UK GHS Product UK GHS RO…" at bounding box center [59, 71] width 112 height 11
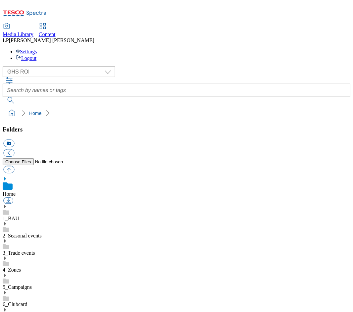
click at [7, 204] on icon at bounding box center [5, 206] width 5 height 5
click at [6, 274] on use at bounding box center [5, 275] width 2 height 3
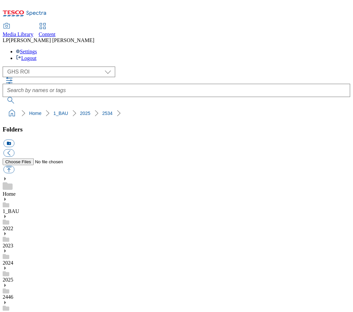
scroll to position [546, 0]
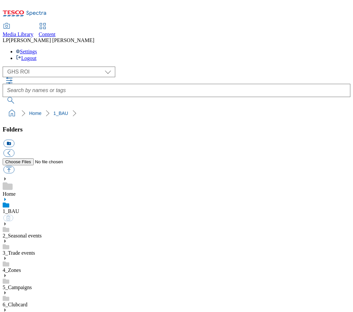
select select "flare-ghs-roi"
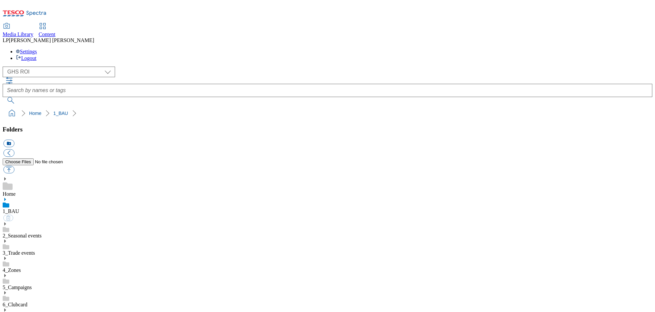
scroll to position [159, 0]
